Goal: Transaction & Acquisition: Purchase product/service

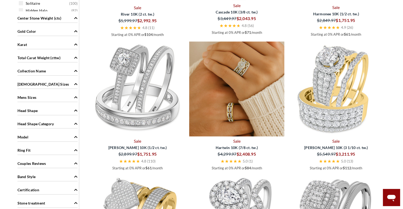
scroll to position [530, 0]
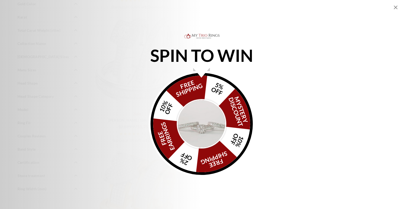
click at [314, 81] on div "SPIN TO WIN FREE SHIPPING 5% OFF Mystery Discount 10% OFF FREE SHIPPING 2% OFF …" at bounding box center [201, 105] width 403 height 145
drag, startPoint x: 394, startPoint y: 8, endPoint x: 391, endPoint y: 8, distance: 3.2
click at [394, 8] on icon "Close popup" at bounding box center [395, 7] width 6 height 6
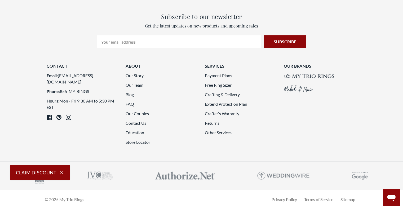
scroll to position [1589, 0]
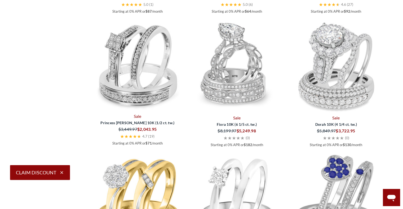
scroll to position [794, 0]
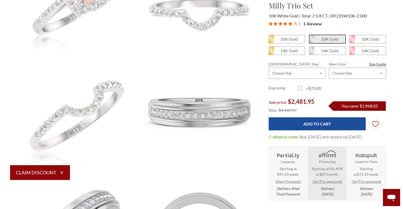
scroll to position [344, 0]
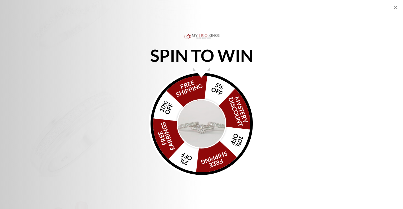
click at [199, 119] on img "Alia popup" at bounding box center [202, 124] width 50 height 50
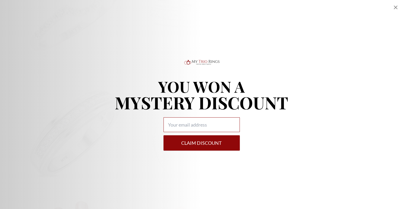
click at [209, 121] on input "Alia popup" at bounding box center [201, 125] width 76 height 15
type input "Dotbeale@yahoo.com"
click at [184, 141] on button "Claim DISCOUNT" at bounding box center [201, 143] width 76 height 15
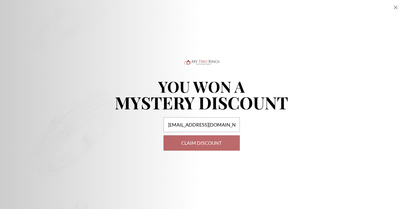
select select "US"
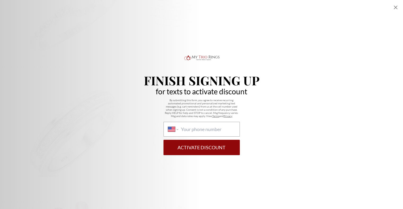
click at [394, 8] on icon "Close popup" at bounding box center [395, 7] width 6 height 6
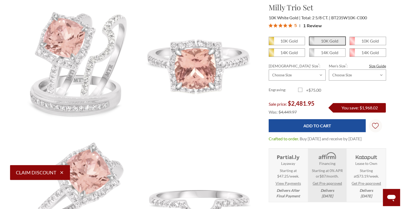
scroll to position [53, 0]
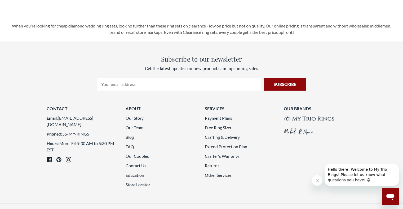
scroll to position [1456, 0]
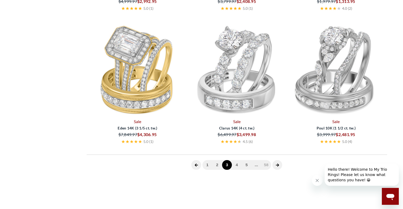
scroll to position [212, 0]
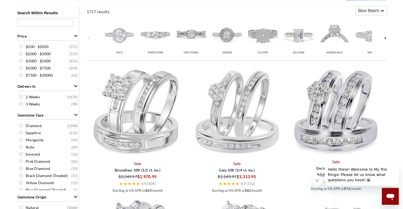
click at [318, 182] on icon "Close message from company" at bounding box center [317, 181] width 4 height 4
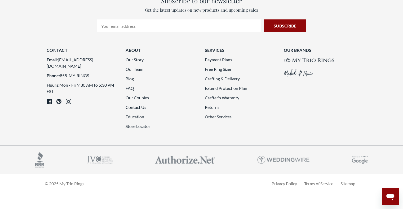
scroll to position [1430, 0]
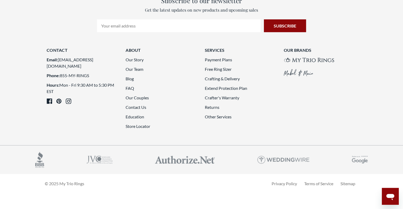
scroll to position [1509, 0]
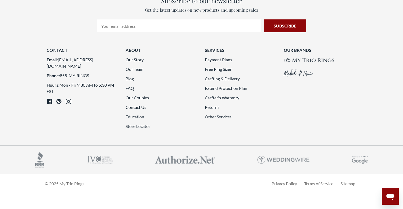
scroll to position [1509, 0]
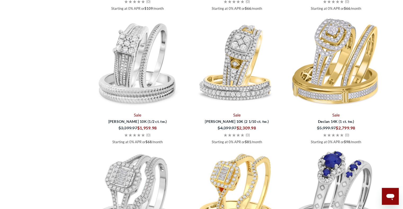
scroll to position [874, 0]
